Goal: Information Seeking & Learning: Learn about a topic

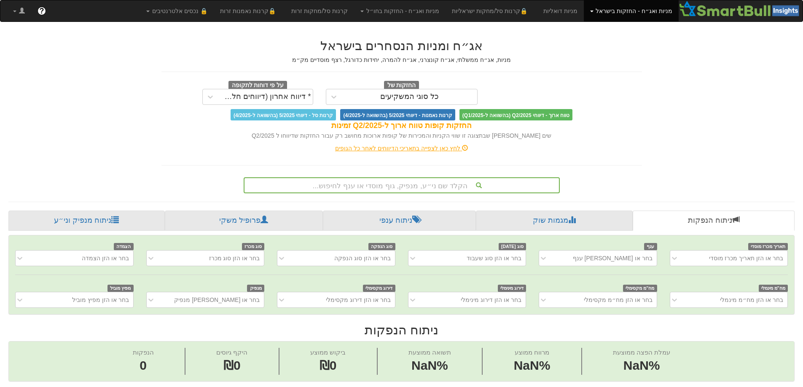
scroll to position [0, 6]
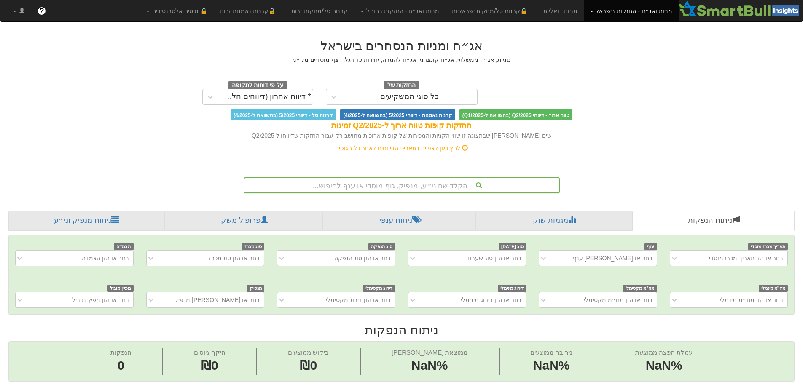
click at [419, 186] on div "הקלד שם ני״ע, מנפיק, גוף מוסדי או ענף לחיפוש..." at bounding box center [402, 185] width 316 height 16
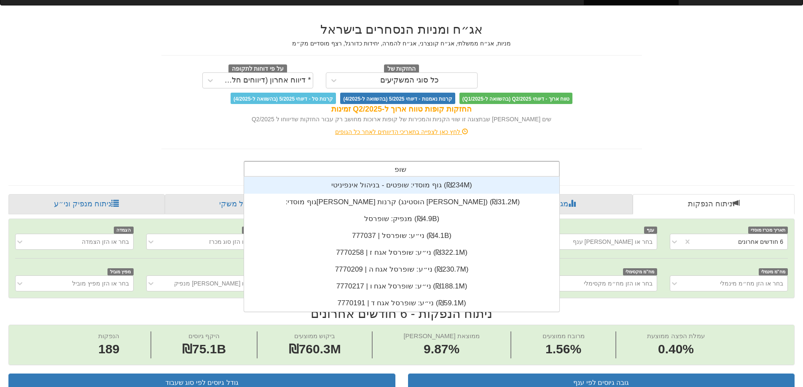
scroll to position [101, 0]
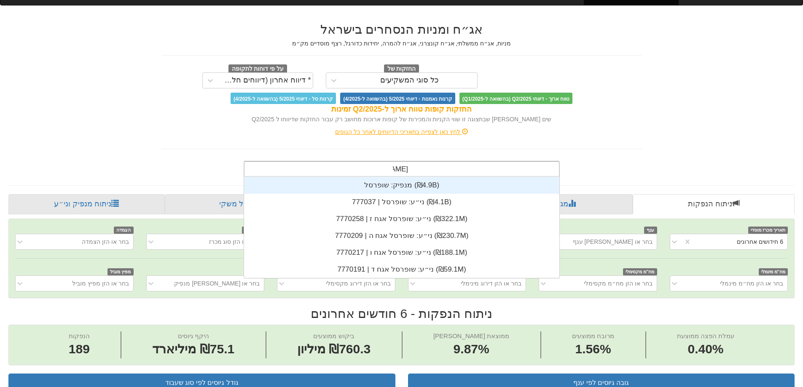
type input "שופרסל"
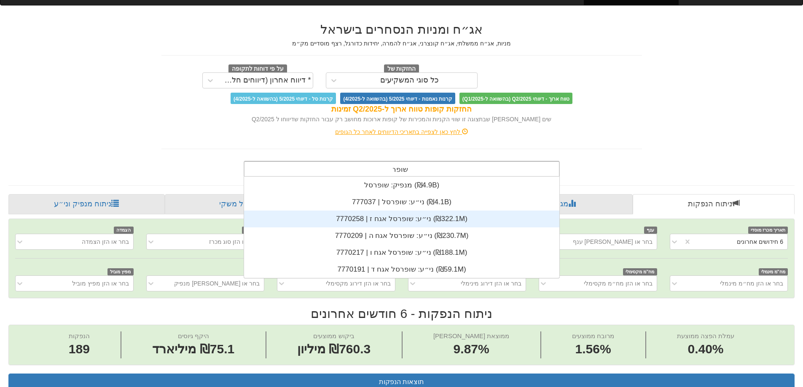
click at [386, 218] on div "ני״ע: ‏שופרסל אגח ז | 7770258 ‎(₪322.1M)‎" at bounding box center [401, 219] width 315 height 17
